Goal: Transaction & Acquisition: Book appointment/travel/reservation

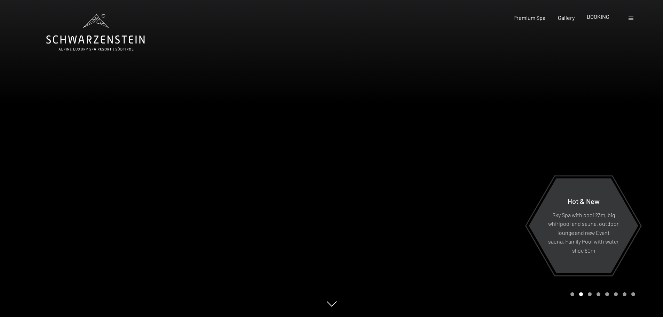
click at [593, 17] on span "BOOKING" at bounding box center [598, 16] width 23 height 7
click at [596, 17] on span "BOOKING" at bounding box center [598, 16] width 23 height 7
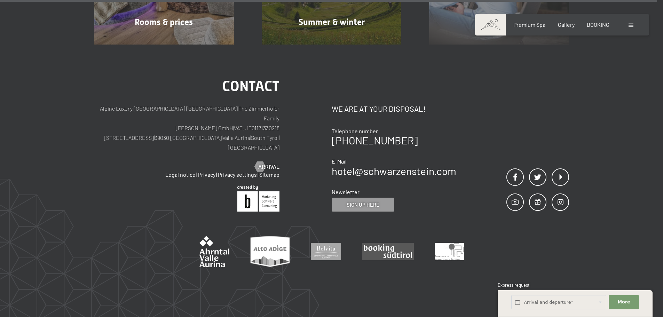
scroll to position [3515, 0]
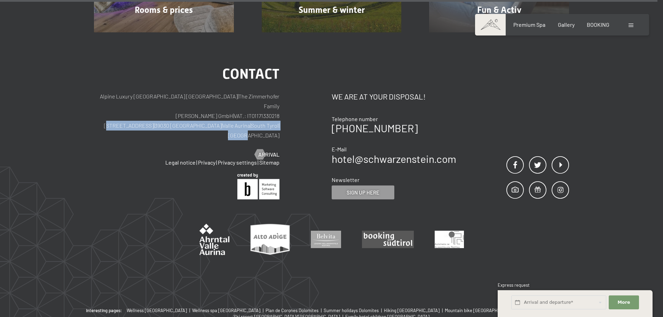
drag, startPoint x: 281, startPoint y: 106, endPoint x: 130, endPoint y: 107, distance: 150.3
click at [130, 107] on div "Contact Alpine Luxury SPA Resort SCHWARZENSTEIN | The Zimmerhofer Family Otmar …" at bounding box center [213, 133] width 238 height 132
copy p "Via del paese 11 | 39030 Lutago | Valle Aurina | South Tyrol | Italy"
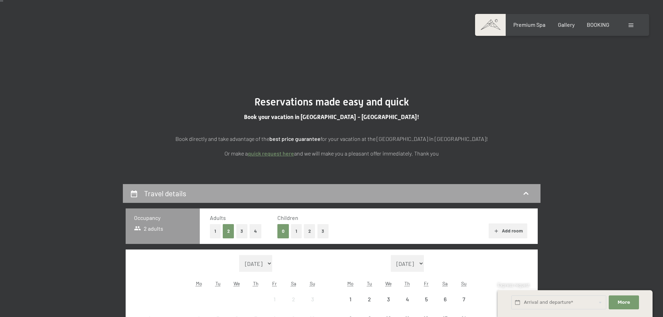
scroll to position [174, 0]
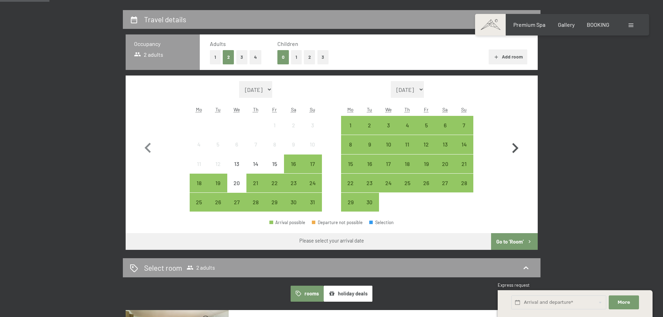
click at [517, 146] on icon "button" at bounding box center [515, 148] width 20 height 20
select select "[DATE]"
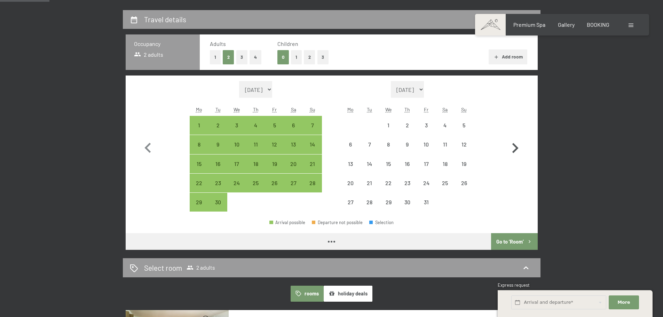
select select "[DATE]"
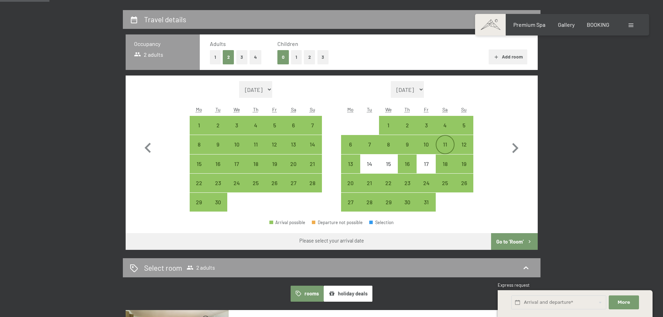
click at [449, 147] on div "11" at bounding box center [444, 150] width 17 height 17
select select "[DATE]"
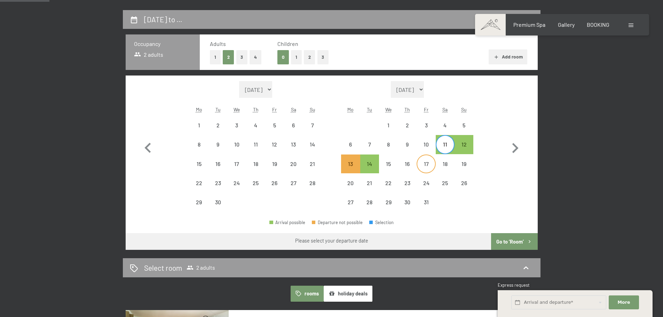
click at [430, 167] on div "17" at bounding box center [425, 169] width 17 height 17
select select "[DATE]"
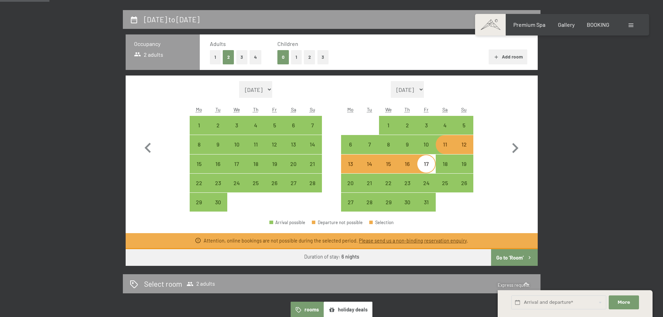
click at [518, 260] on button "Go to ‘Room’" at bounding box center [514, 257] width 46 height 17
select select "[DATE]"
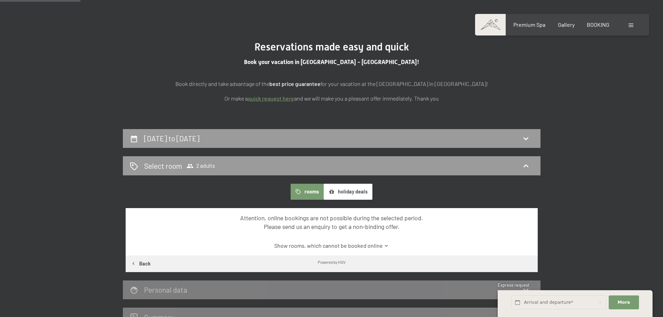
scroll to position [45, 0]
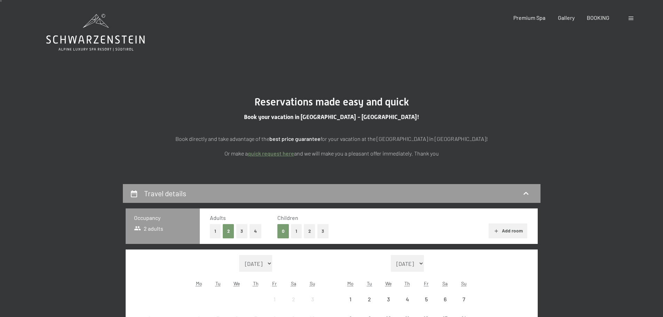
scroll to position [174, 0]
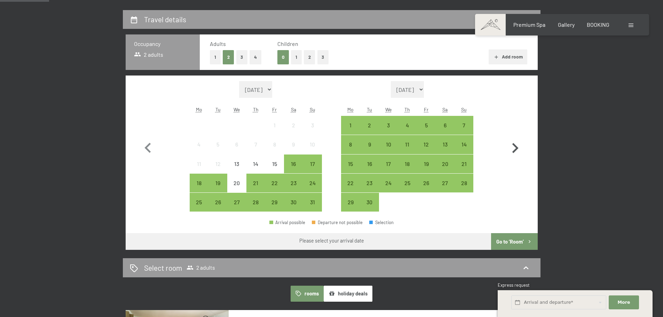
click at [517, 147] on icon "button" at bounding box center [515, 148] width 20 height 20
select select "[DATE]"
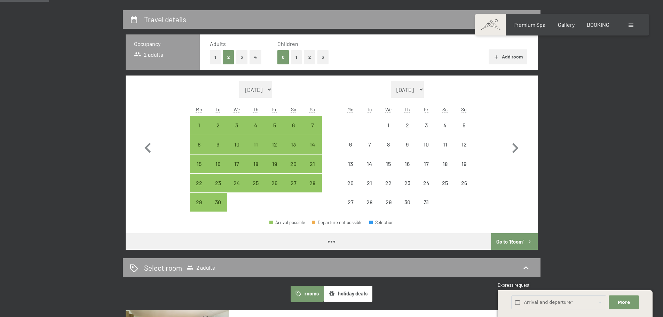
select select "[DATE]"
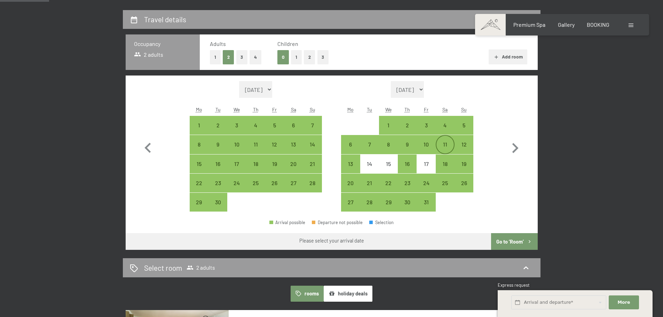
click at [446, 148] on div "11" at bounding box center [444, 150] width 17 height 17
select select "[DATE]"
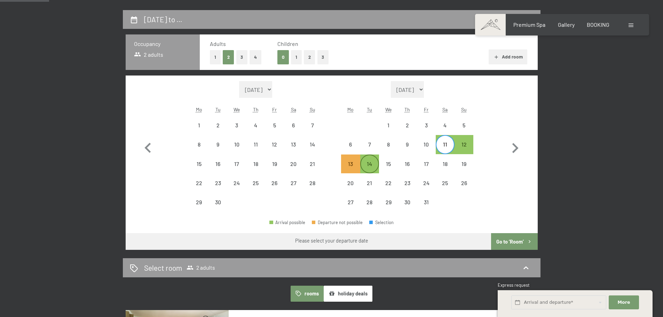
click at [375, 167] on div "14" at bounding box center [369, 169] width 17 height 17
select select "[DATE]"
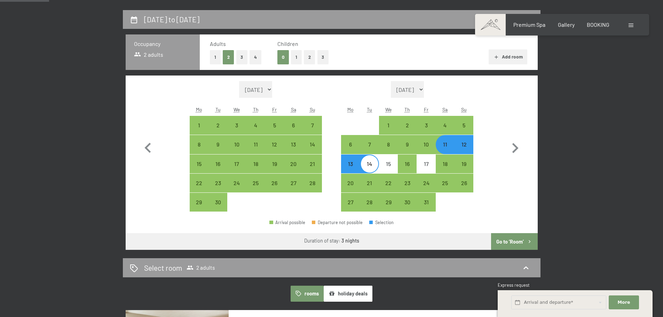
click at [516, 238] on button "Go to ‘Room’" at bounding box center [514, 241] width 46 height 17
select select "[DATE]"
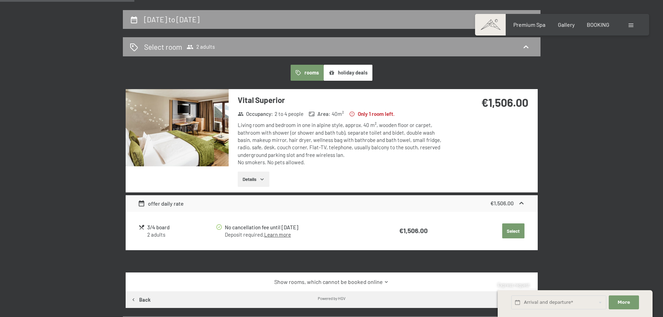
scroll to position [184, 0]
